Goal: Transaction & Acquisition: Download file/media

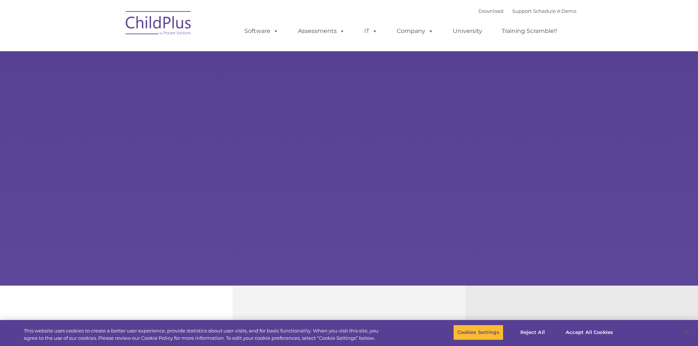
select select "MEDIUM"
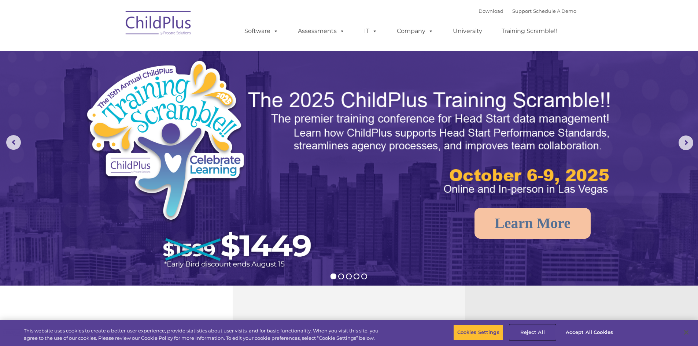
click at [525, 334] on button "Reject All" at bounding box center [533, 332] width 46 height 15
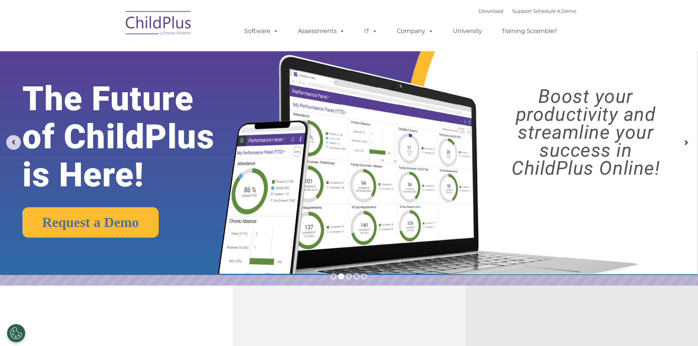
click at [162, 23] on img at bounding box center [158, 24] width 73 height 37
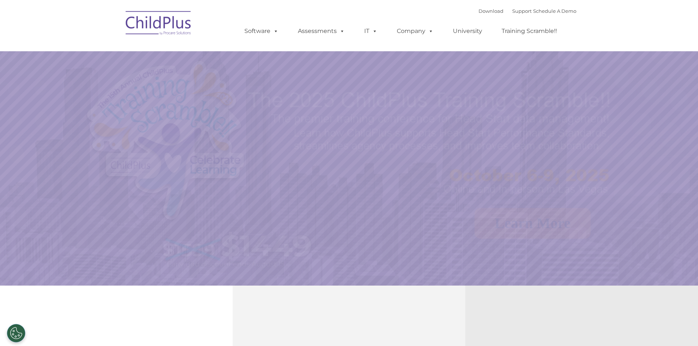
select select "MEDIUM"
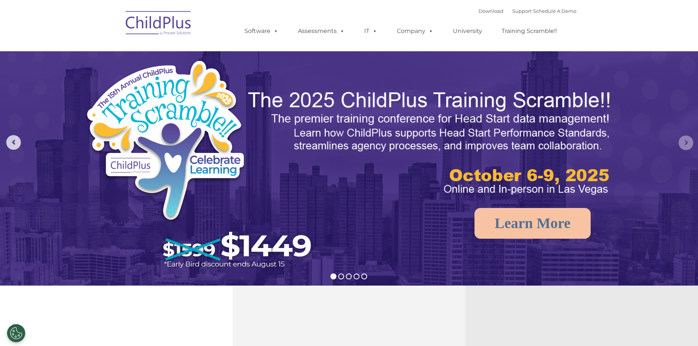
click at [689, 143] on rs-arrow at bounding box center [686, 143] width 15 height 15
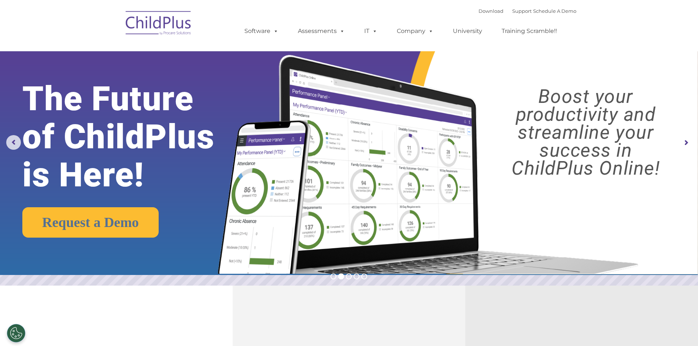
click at [689, 143] on rs-arrow at bounding box center [686, 143] width 15 height 15
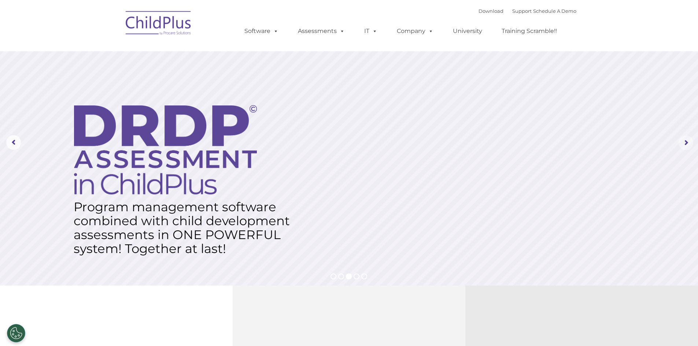
click at [689, 143] on rs-arrow at bounding box center [686, 143] width 15 height 15
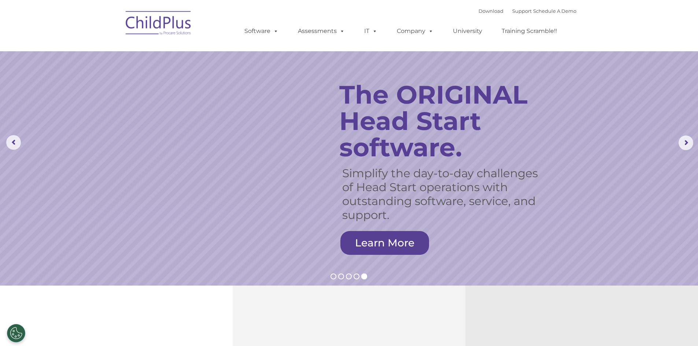
click at [148, 19] on img at bounding box center [158, 24] width 73 height 37
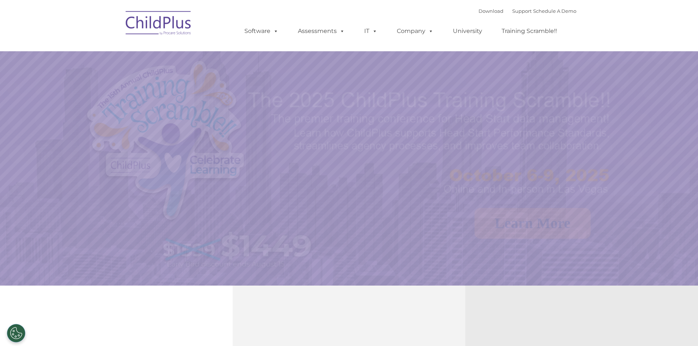
select select "MEDIUM"
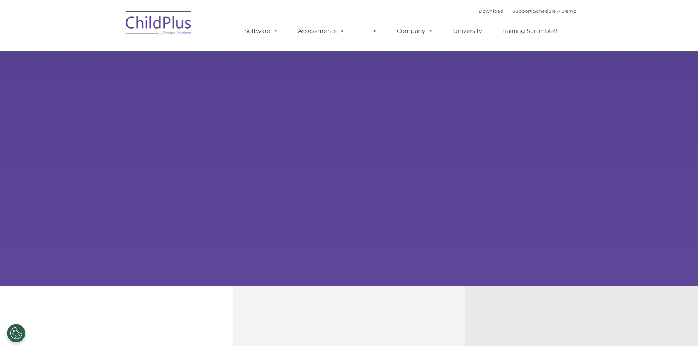
type input ""
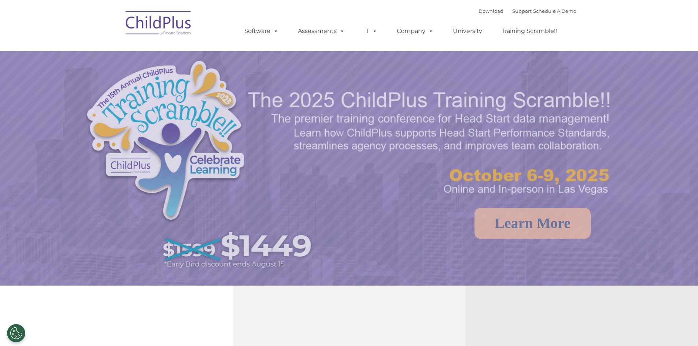
select select "MEDIUM"
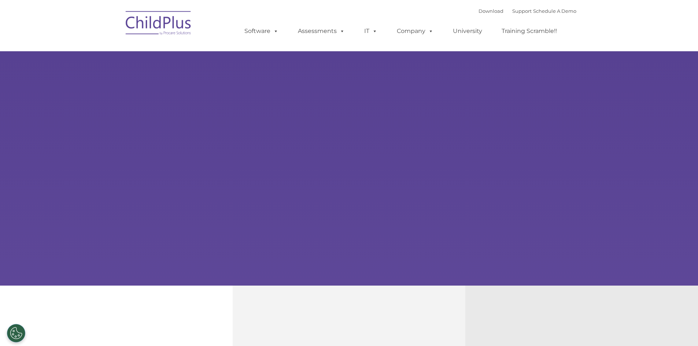
type input ""
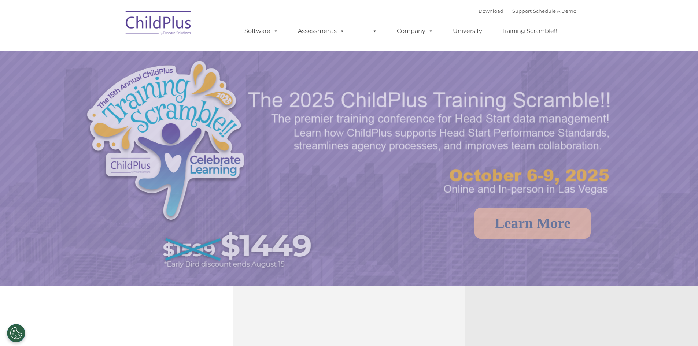
select select "MEDIUM"
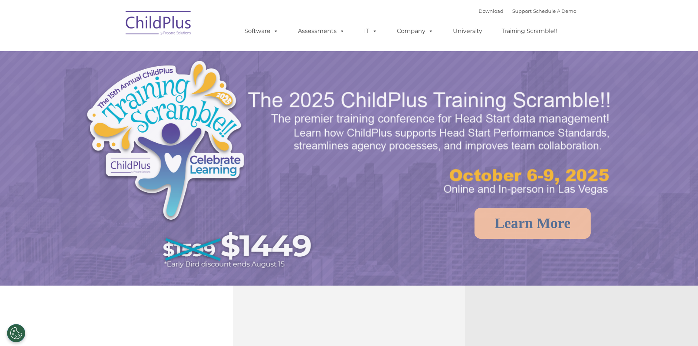
select select "MEDIUM"
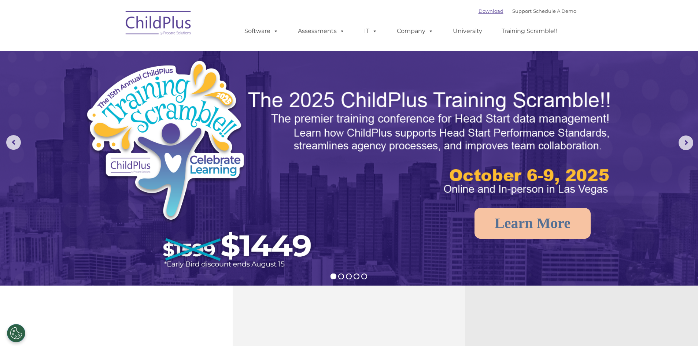
click at [490, 11] on link "Download" at bounding box center [491, 11] width 25 height 6
